Goal: Task Accomplishment & Management: Manage account settings

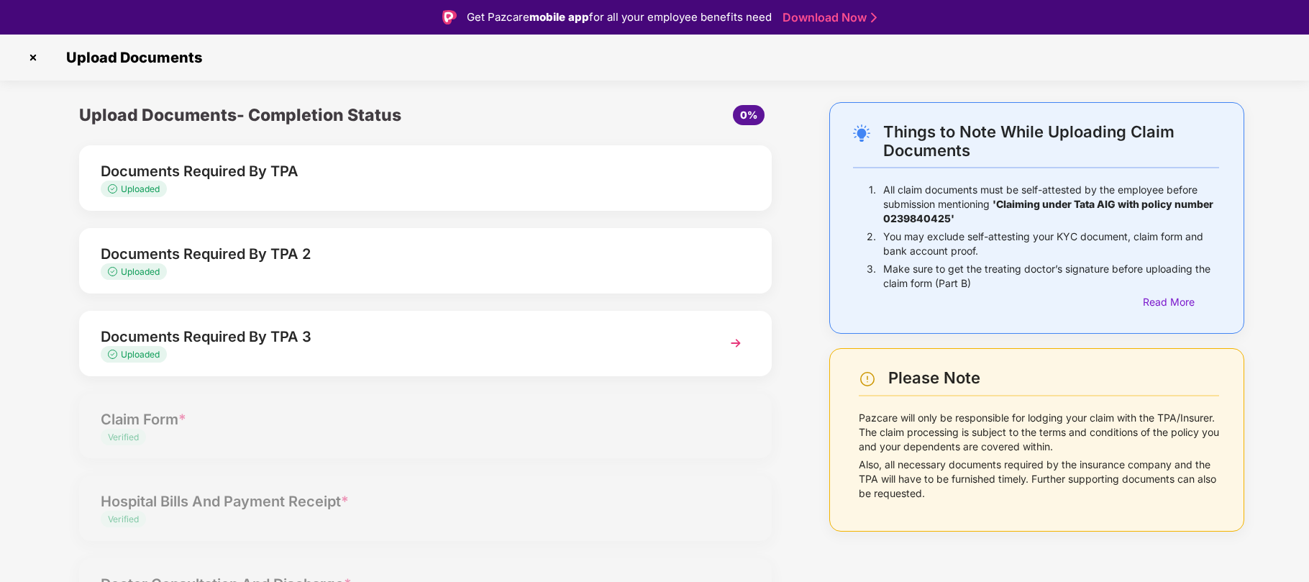
click at [38, 58] on img at bounding box center [33, 57] width 23 height 23
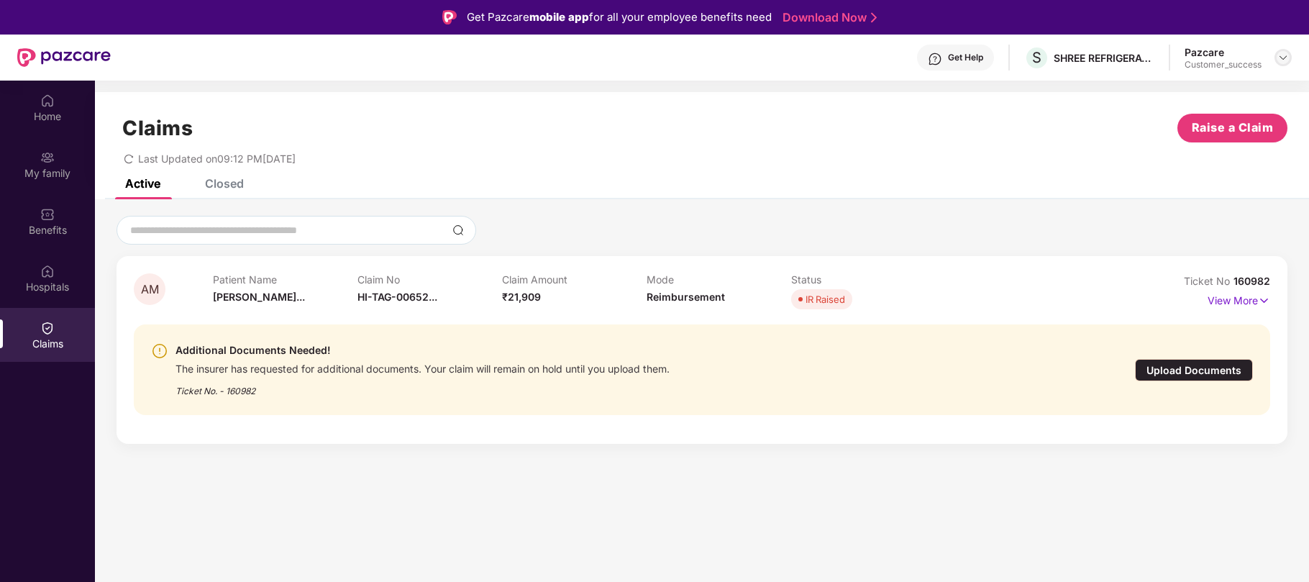
click at [1283, 55] on img at bounding box center [1283, 58] width 12 height 12
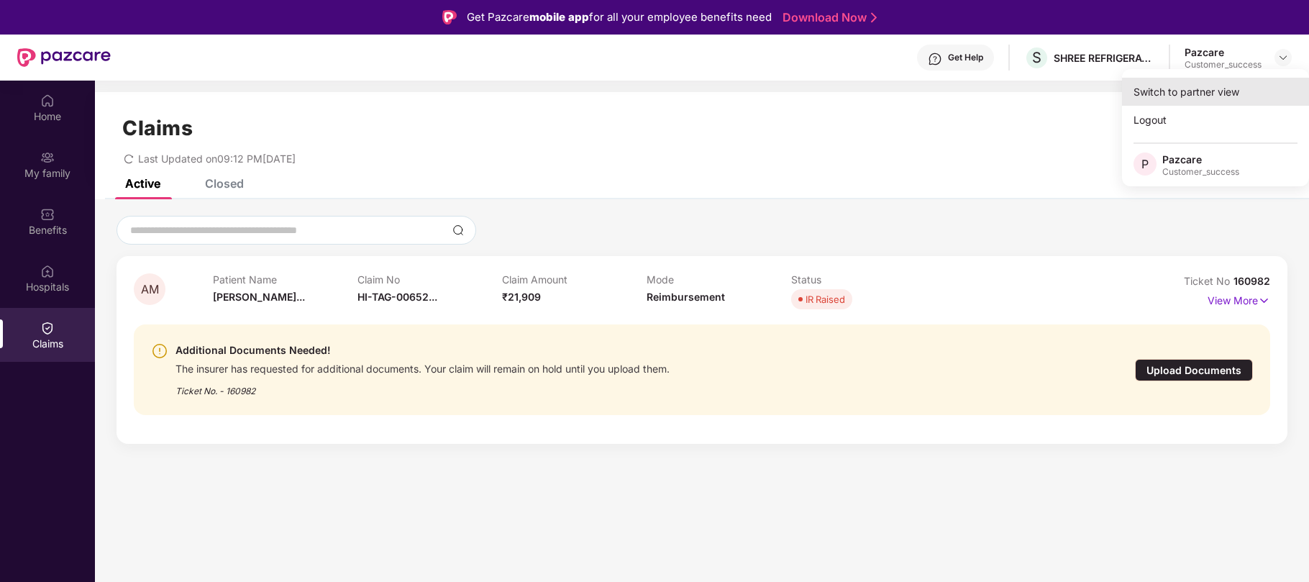
click at [1185, 86] on div "Switch to partner view" at bounding box center [1215, 92] width 187 height 28
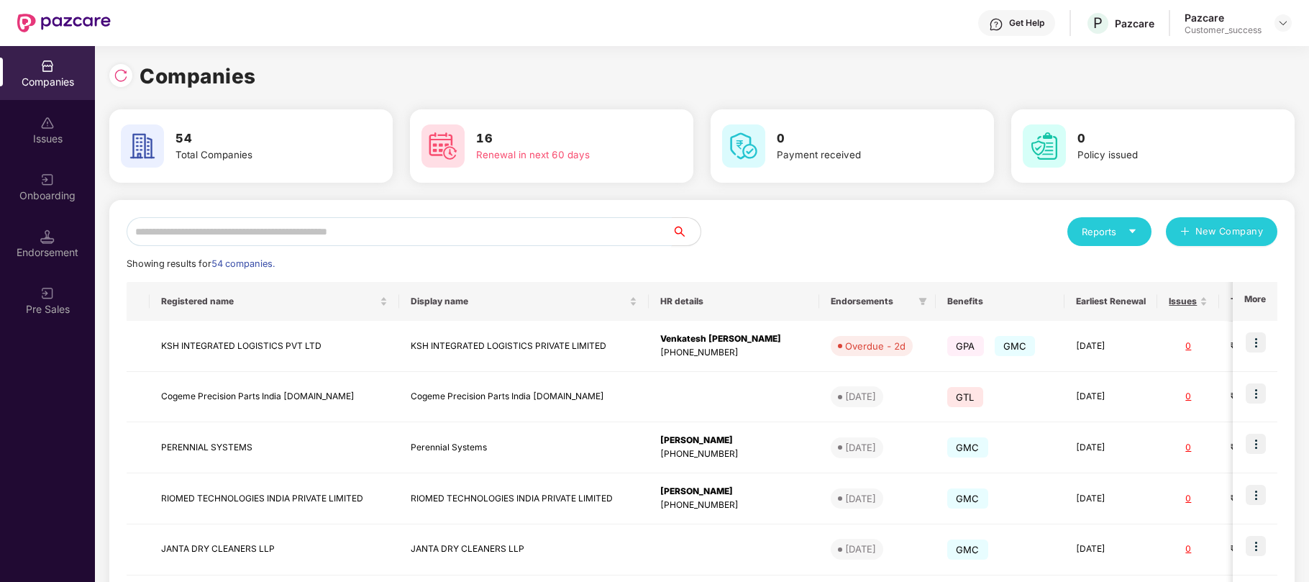
click at [388, 236] on input "text" at bounding box center [399, 231] width 545 height 29
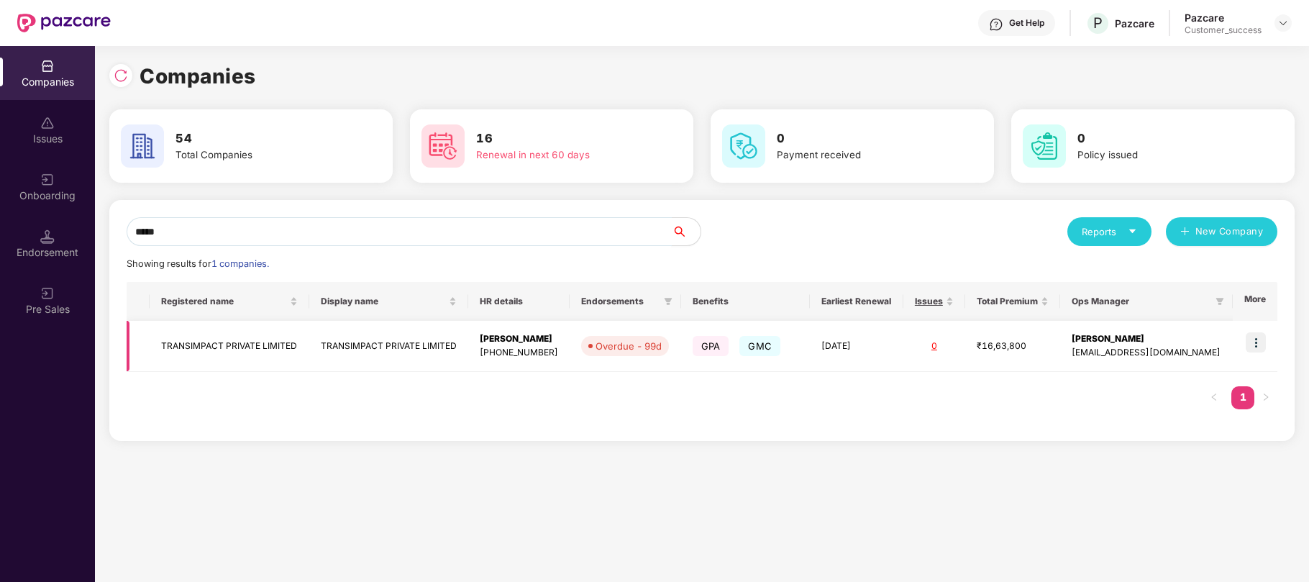
type input "*****"
click at [1261, 344] on img at bounding box center [1256, 342] width 20 height 20
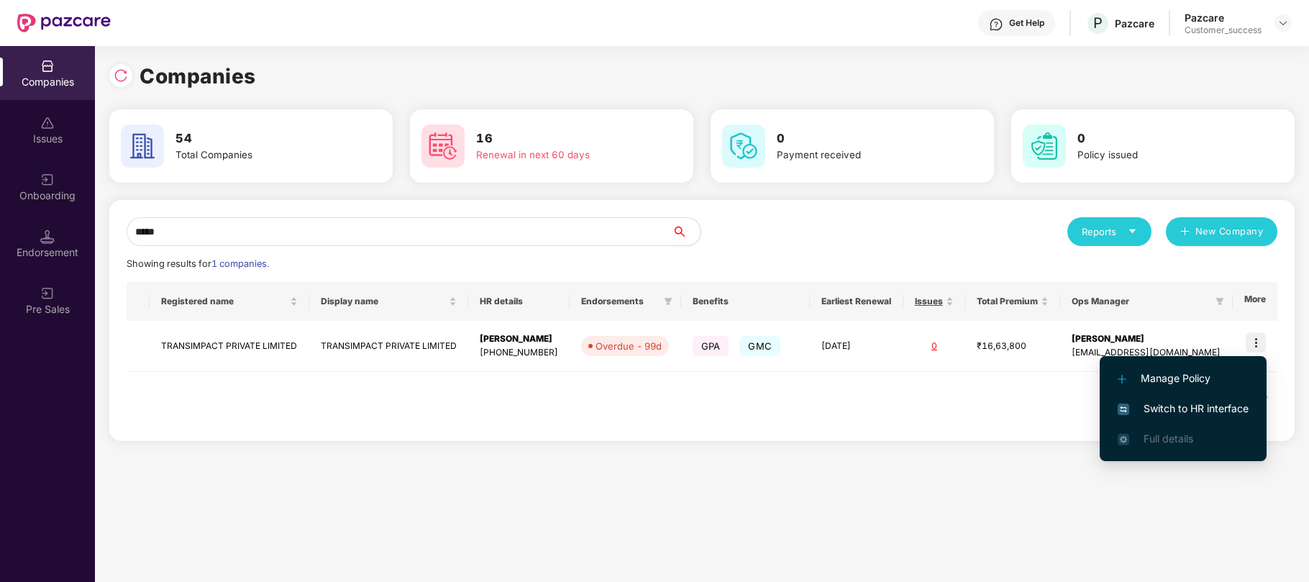
click at [1192, 406] on span "Switch to HR interface" at bounding box center [1183, 409] width 131 height 16
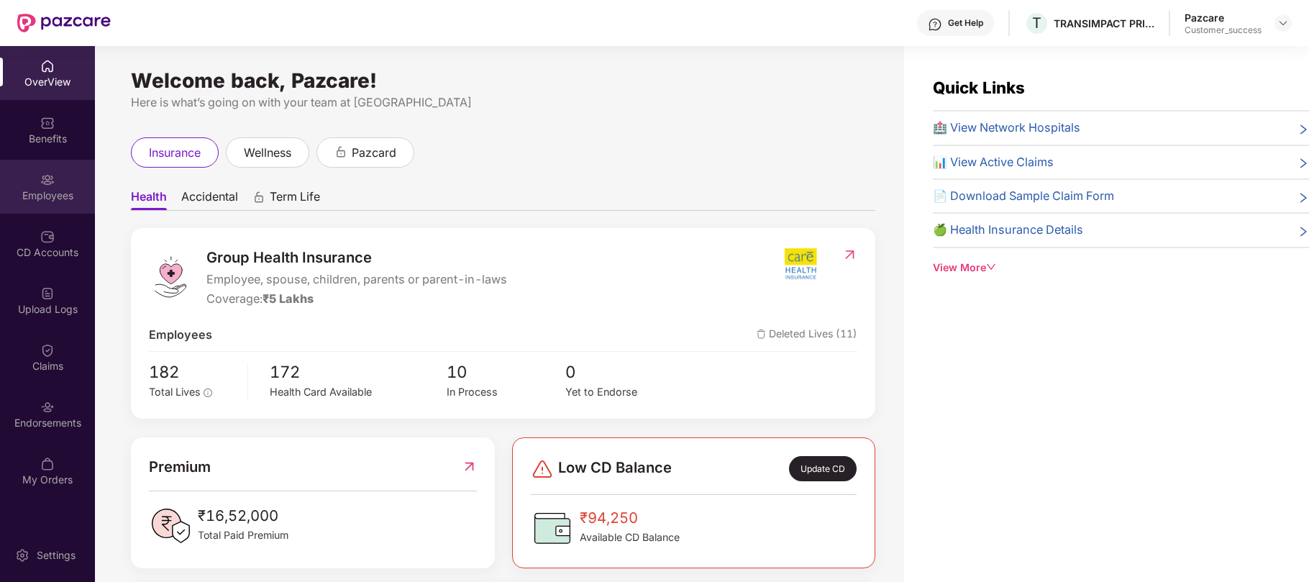
click at [60, 196] on div "Employees" at bounding box center [47, 195] width 95 height 14
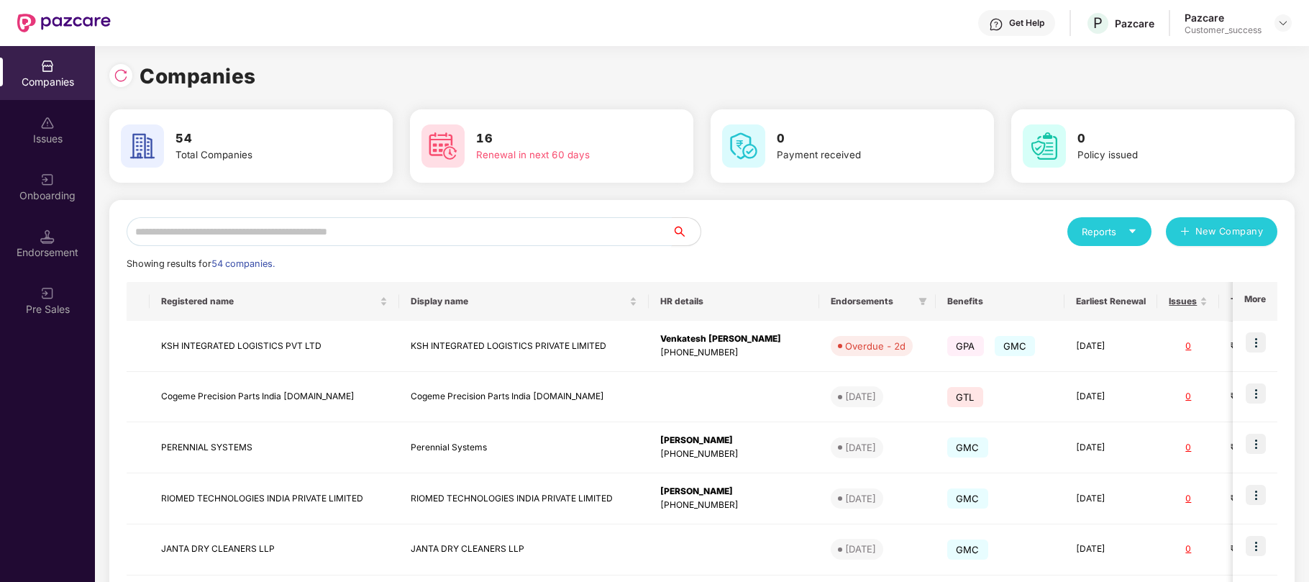
click at [343, 232] on input "text" at bounding box center [399, 231] width 545 height 29
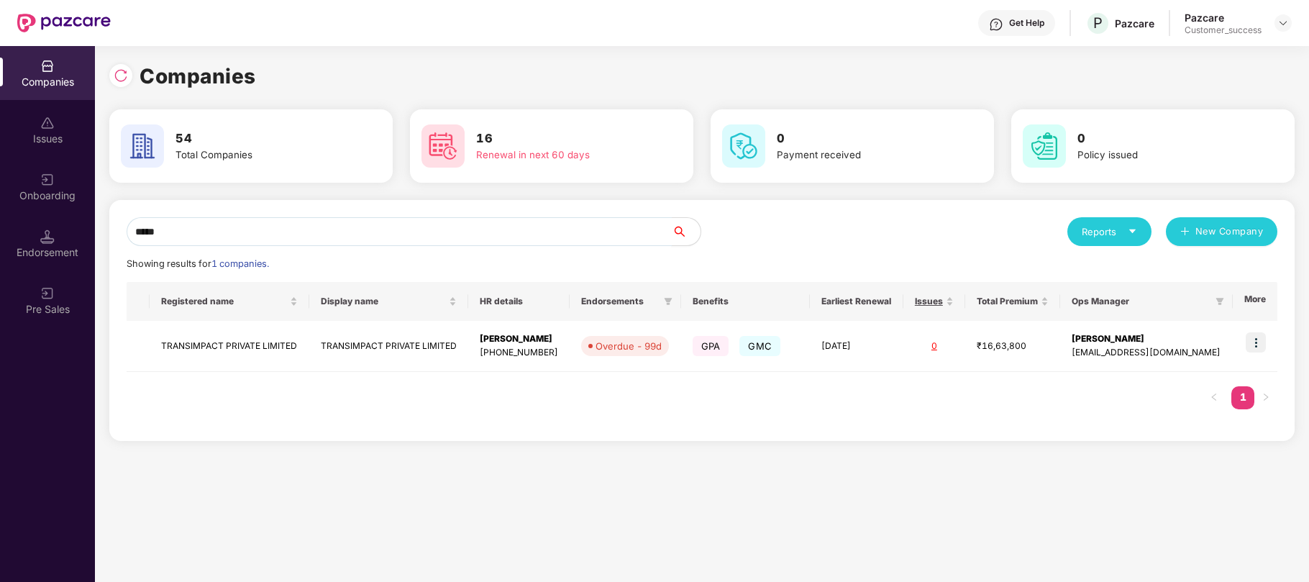
type input "*****"
click at [1258, 345] on img at bounding box center [1256, 342] width 20 height 20
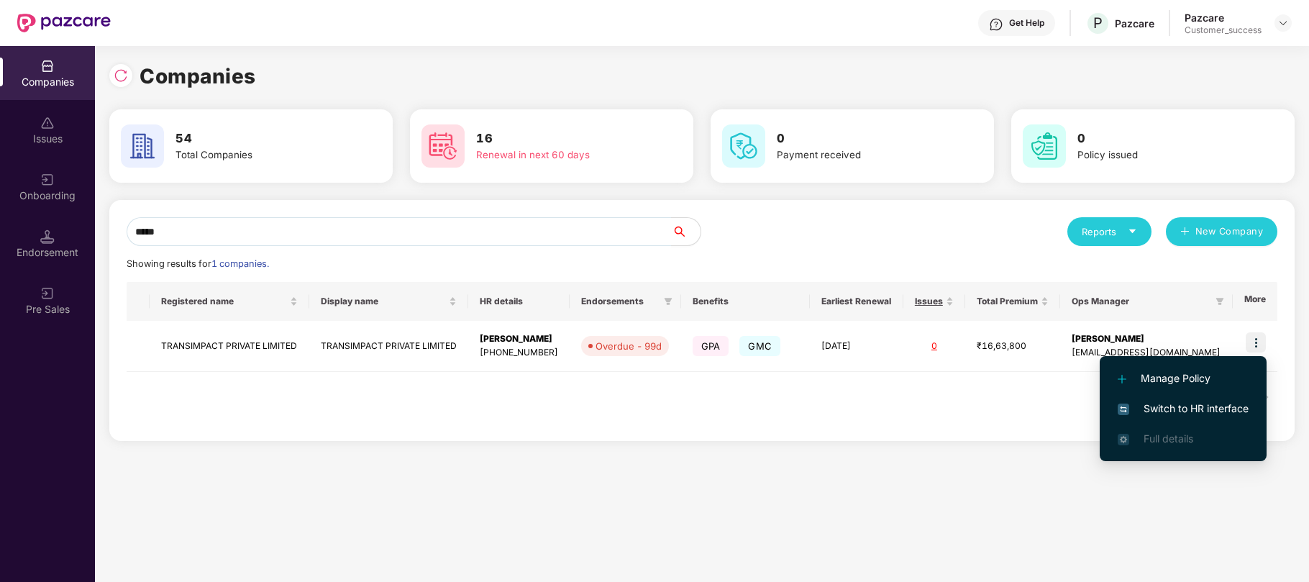
click at [1193, 406] on span "Switch to HR interface" at bounding box center [1183, 409] width 131 height 16
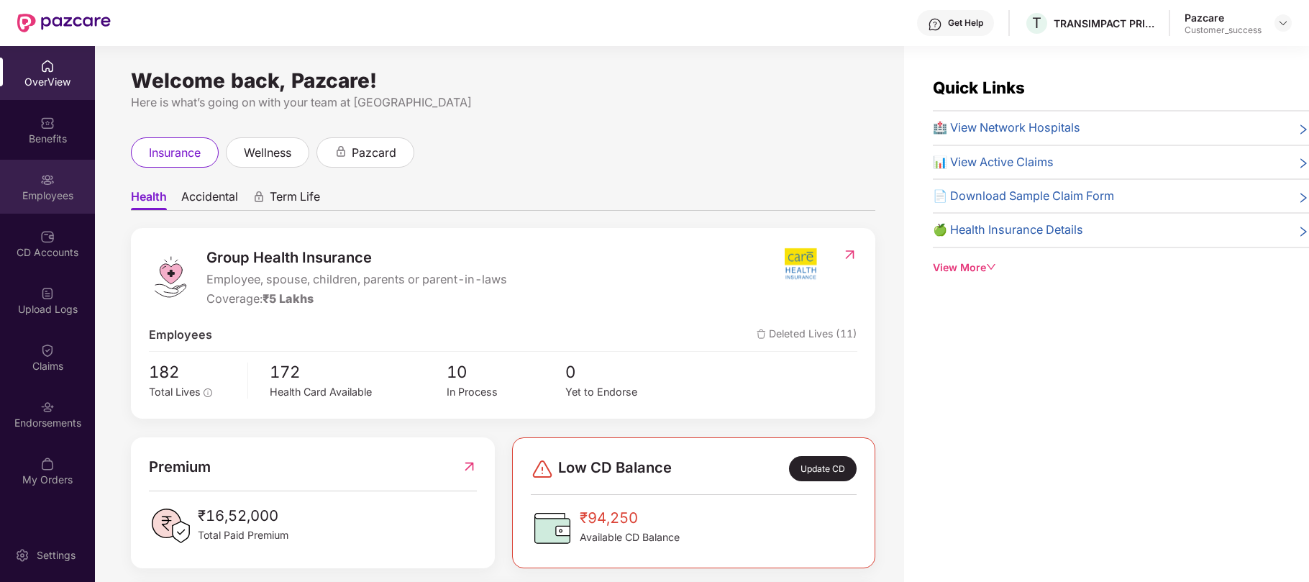
click at [40, 188] on div "Employees" at bounding box center [47, 195] width 95 height 14
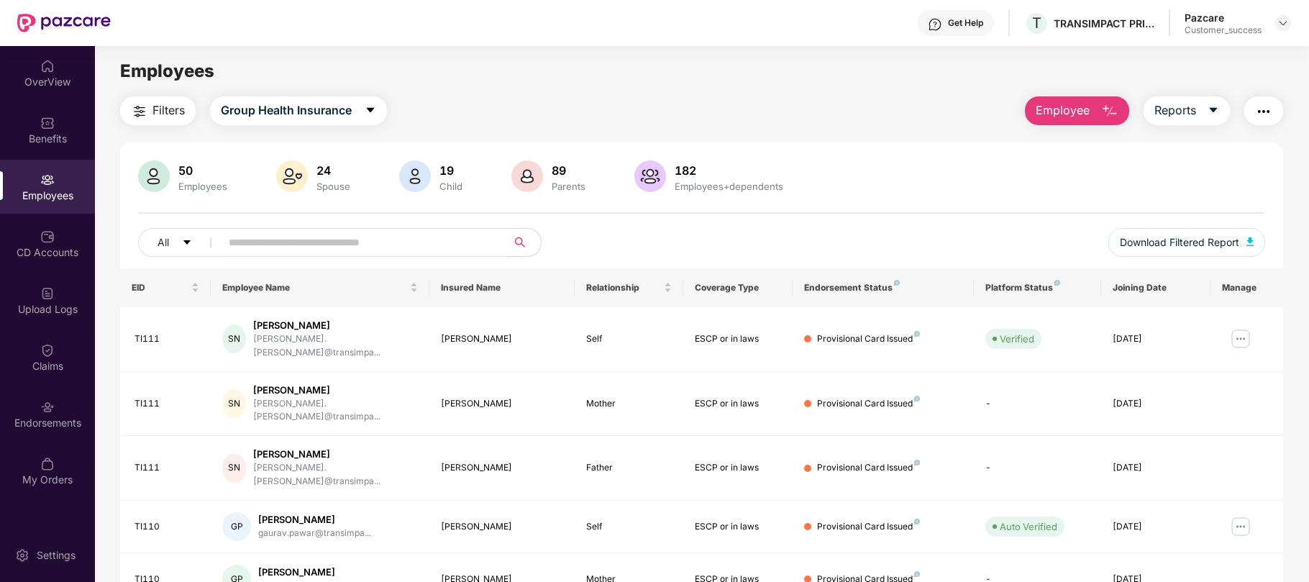
click at [316, 245] on input "text" at bounding box center [358, 243] width 258 height 22
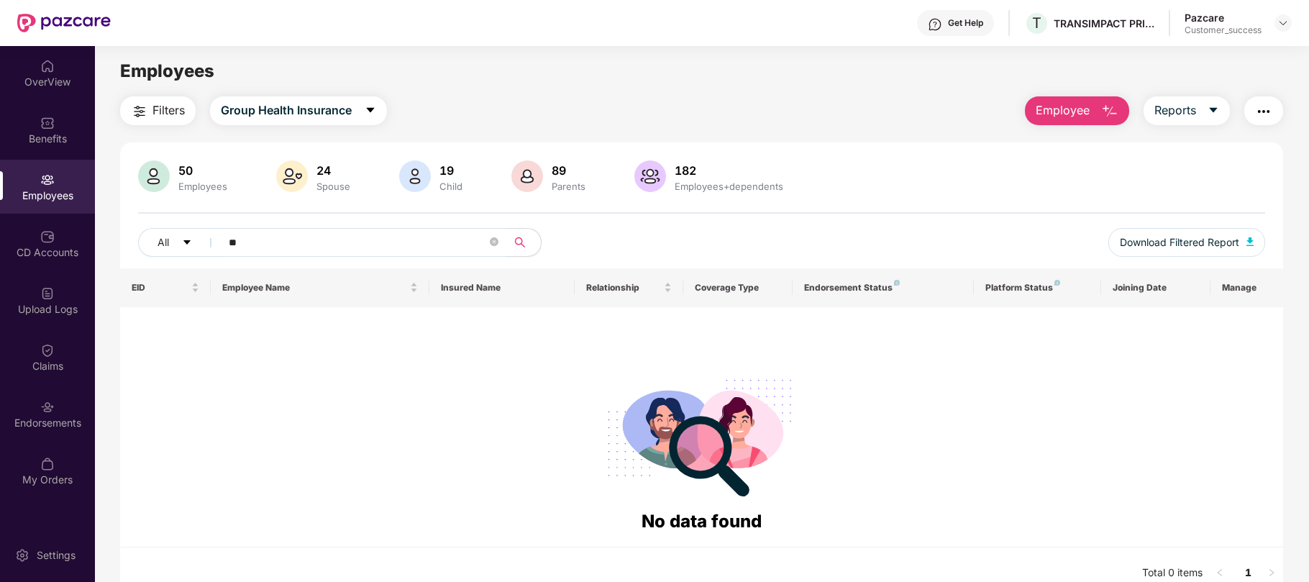
type input "*"
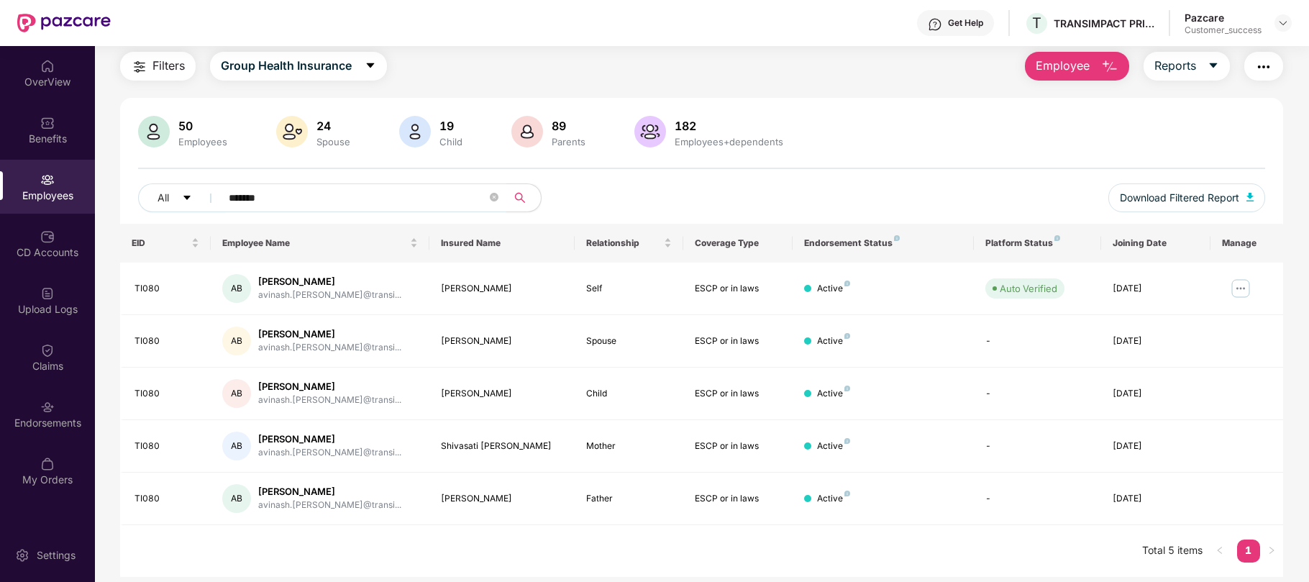
scroll to position [46, 0]
type input "*******"
click at [73, 429] on div "Endorsements" at bounding box center [47, 423] width 95 height 14
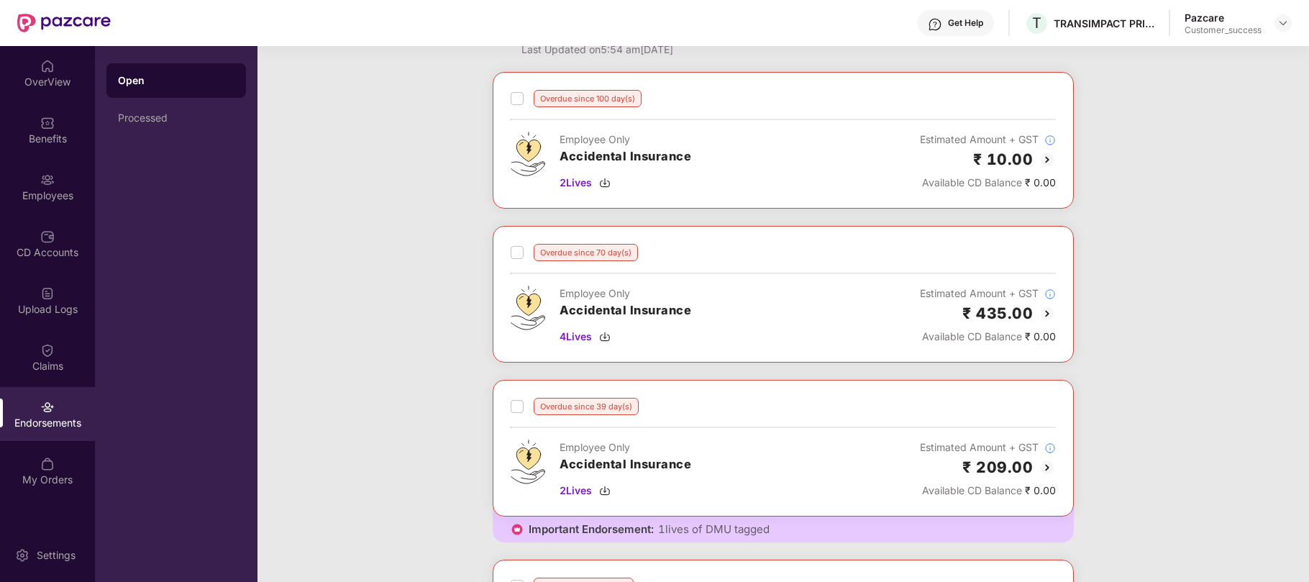
scroll to position [0, 0]
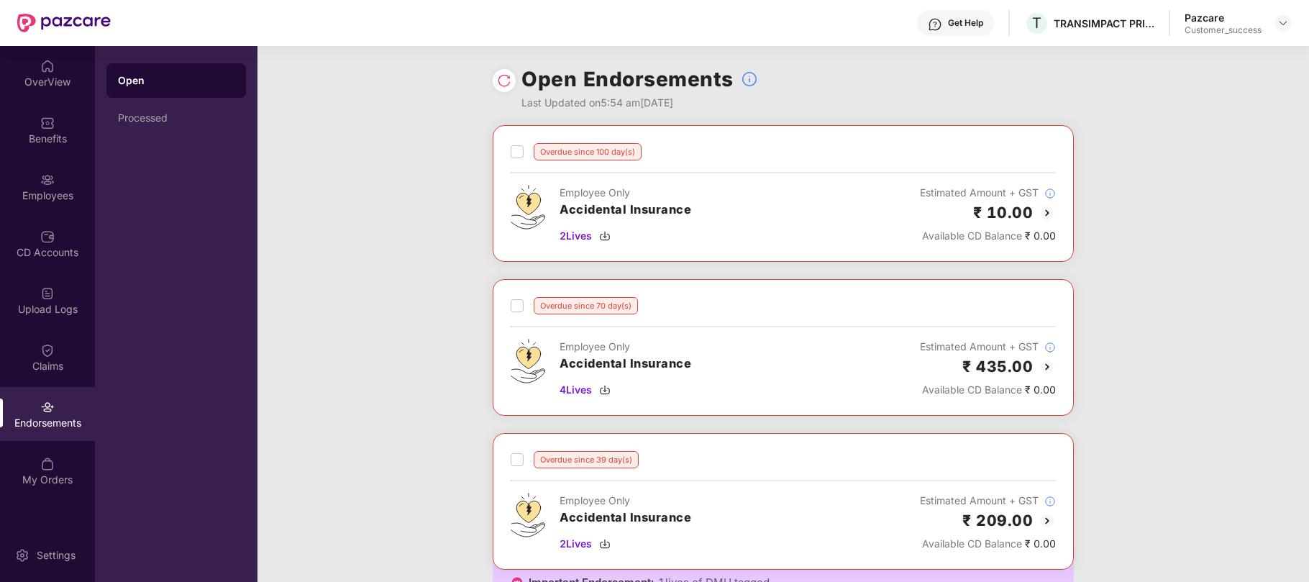
click at [344, 269] on div "Overdue since 100 day(s) Employee Only Accidental Insurance 2 Lives Estimated A…" at bounding box center [784, 446] width 1052 height 643
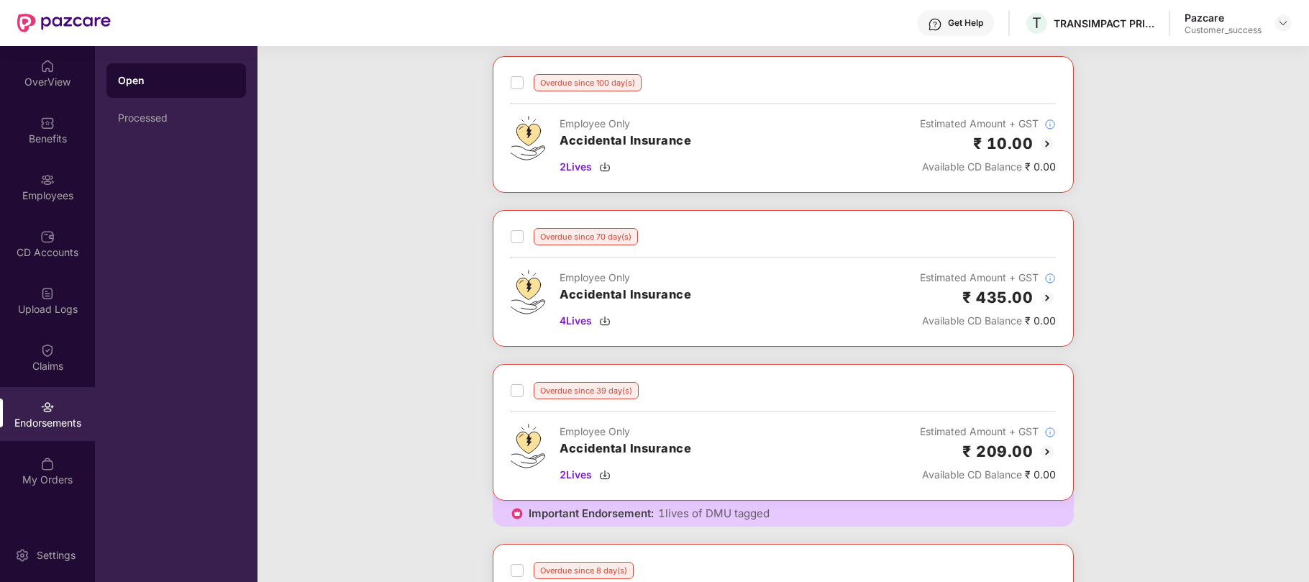
scroll to position [70, 0]
click at [41, 180] on img at bounding box center [47, 180] width 14 height 14
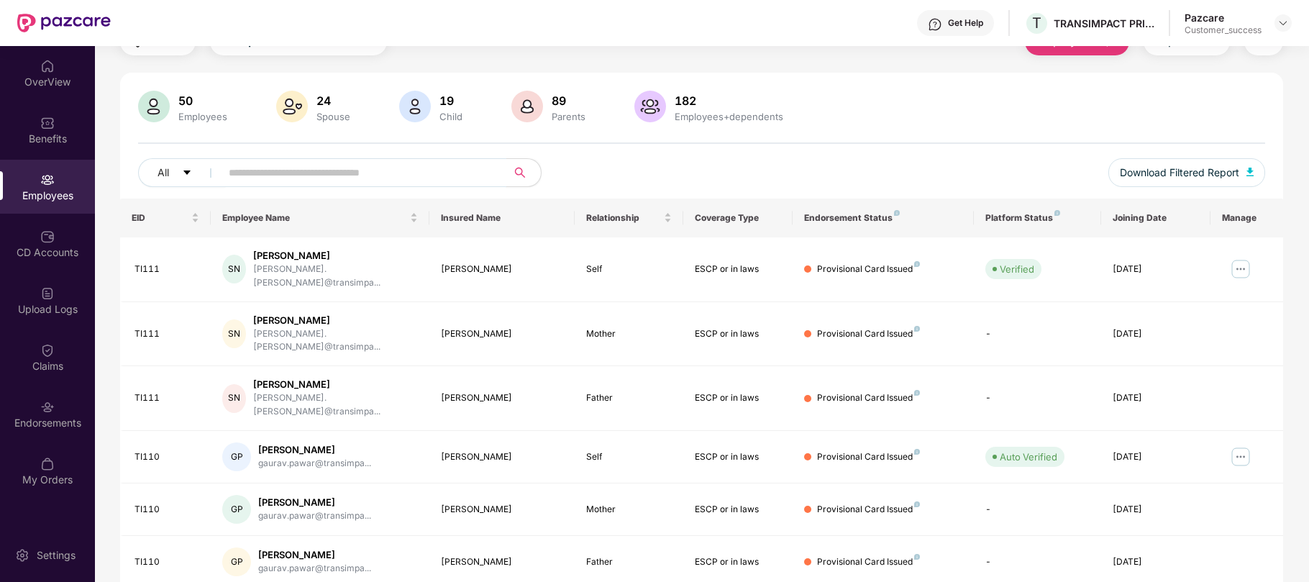
click at [247, 173] on input "text" at bounding box center [358, 173] width 258 height 22
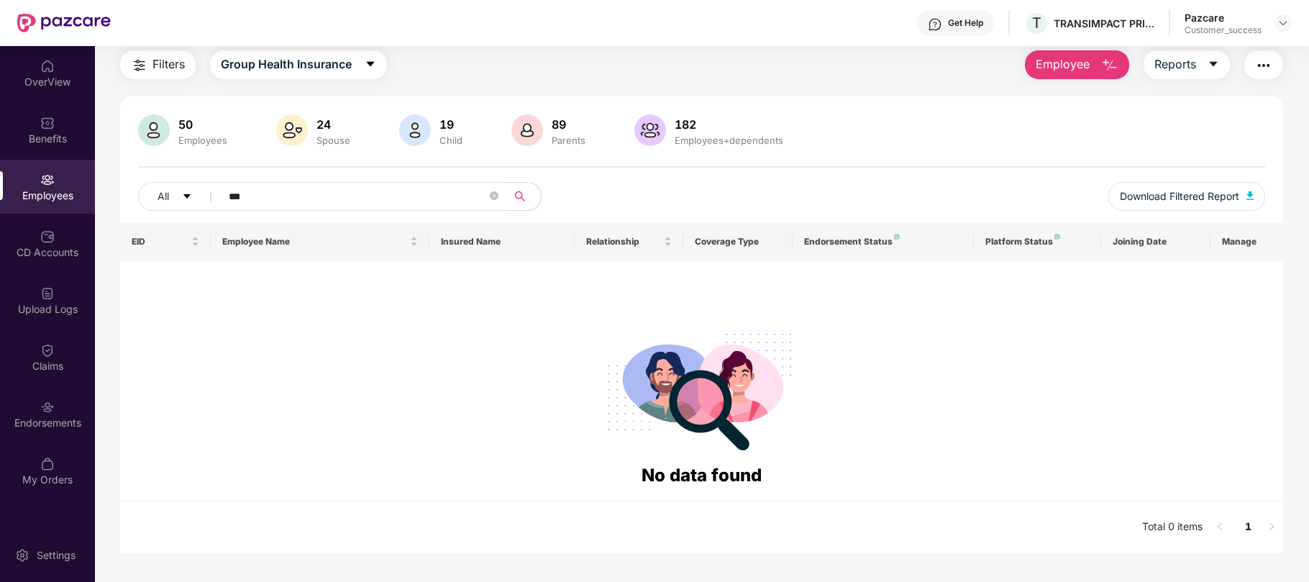
scroll to position [46, 0]
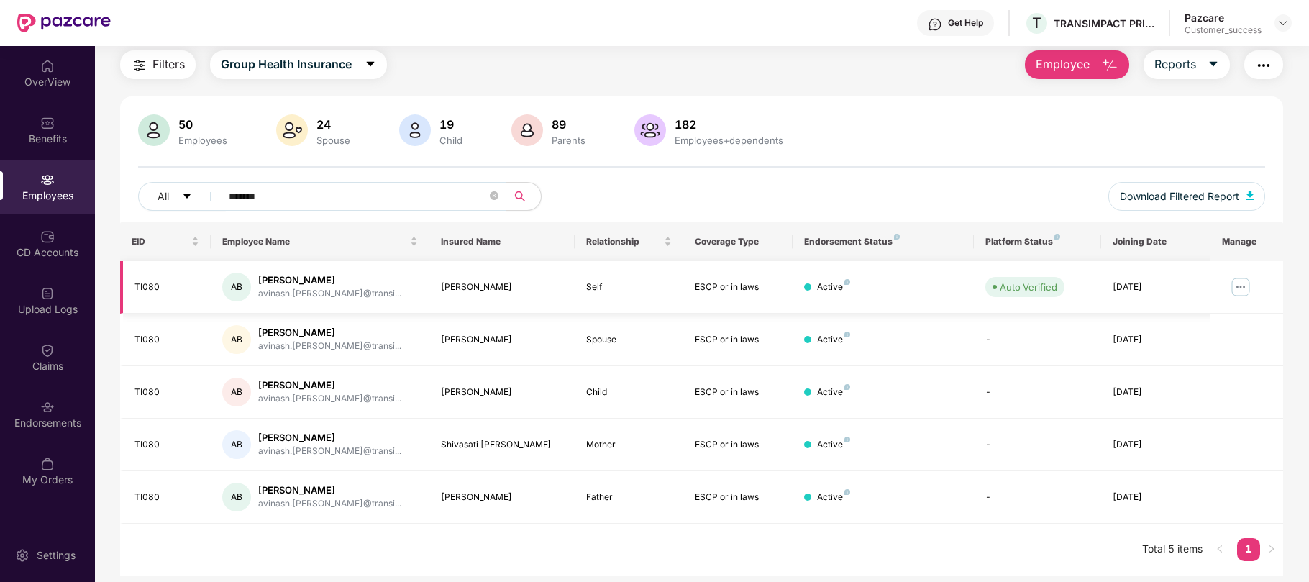
type input "*******"
click at [1239, 288] on img at bounding box center [1240, 286] width 23 height 23
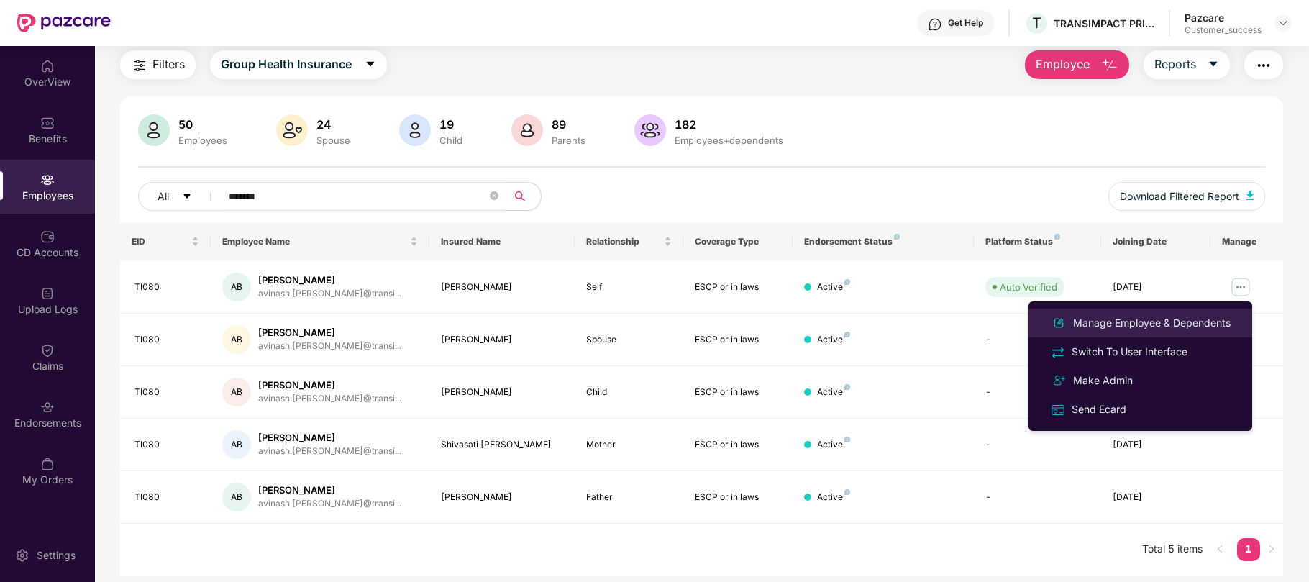
click at [1154, 327] on div "Manage Employee & Dependents" at bounding box center [1151, 323] width 163 height 16
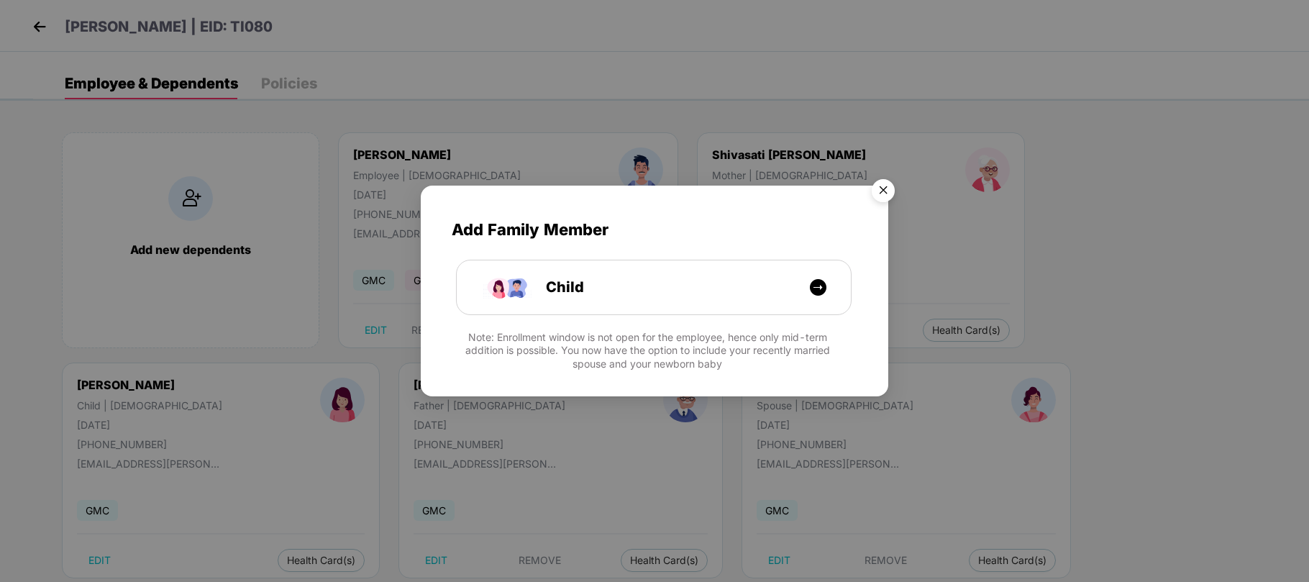
click at [893, 191] on img "Close" at bounding box center [883, 193] width 40 height 40
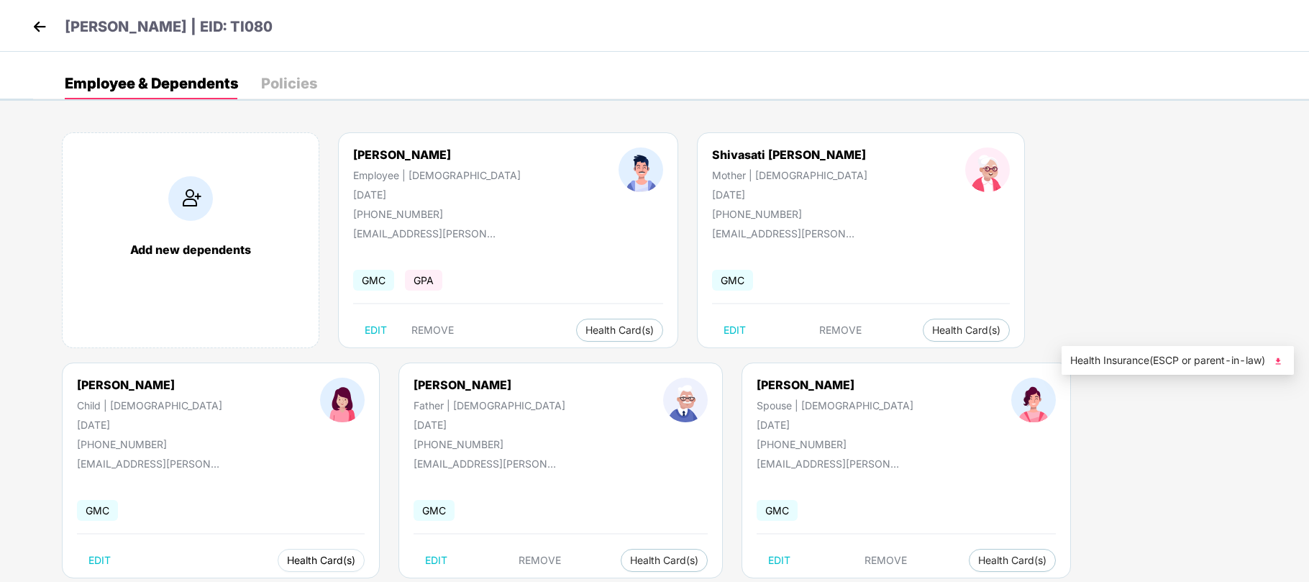
click at [355, 557] on span "Health Card(s)" at bounding box center [321, 560] width 68 height 7
click at [1088, 363] on span "Health Insurance(ESCP or parent-in-law)" at bounding box center [1177, 360] width 215 height 16
click at [701, 403] on div "Add new dependents [PERSON_NAME] Employee | [DEMOGRAPHIC_DATA] [DATE] [PHONE_NU…" at bounding box center [671, 362] width 1276 height 503
click at [861, 468] on div "Add new dependents [PERSON_NAME] Employee | [DEMOGRAPHIC_DATA] [DATE] [PHONE_NU…" at bounding box center [671, 362] width 1276 height 503
click at [46, 24] on img at bounding box center [40, 27] width 22 height 22
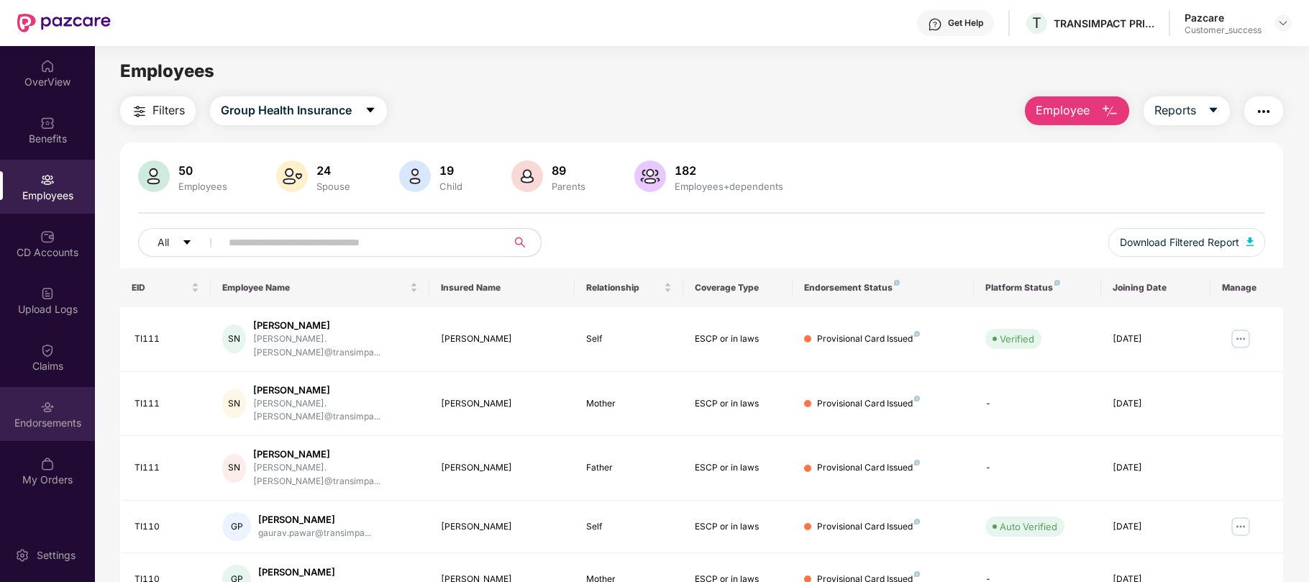
click at [52, 411] on img at bounding box center [47, 407] width 14 height 14
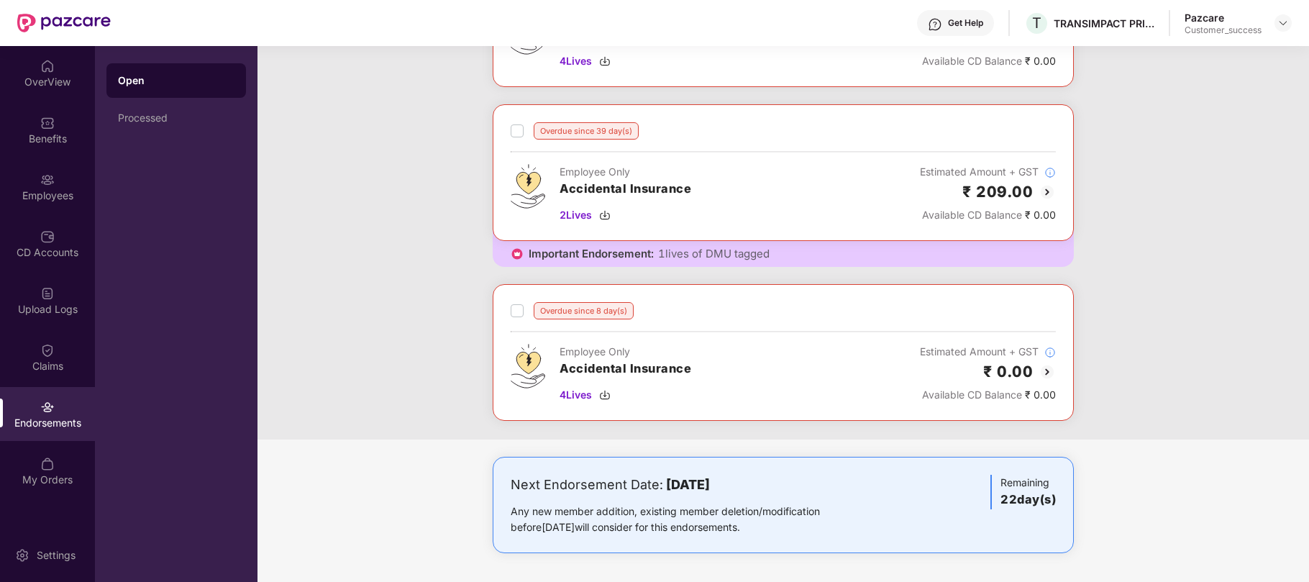
scroll to position [0, 0]
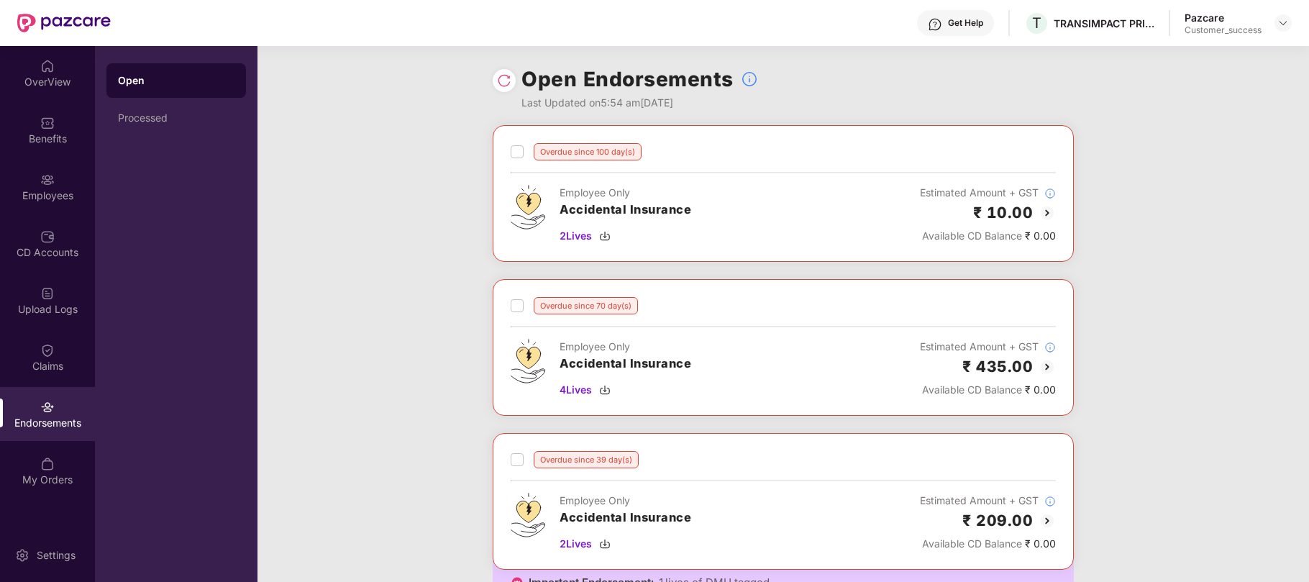
click at [38, 418] on div "Endorsements" at bounding box center [47, 423] width 95 height 14
click at [42, 194] on div "Employees" at bounding box center [47, 195] width 95 height 14
